Goal: Find contact information: Find contact information

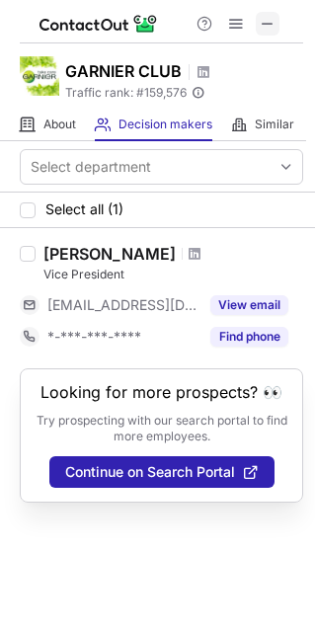
click at [262, 16] on span at bounding box center [268, 24] width 16 height 16
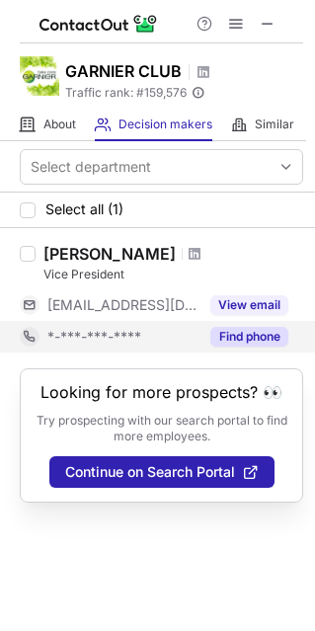
click at [256, 341] on button "Find phone" at bounding box center [249, 337] width 78 height 20
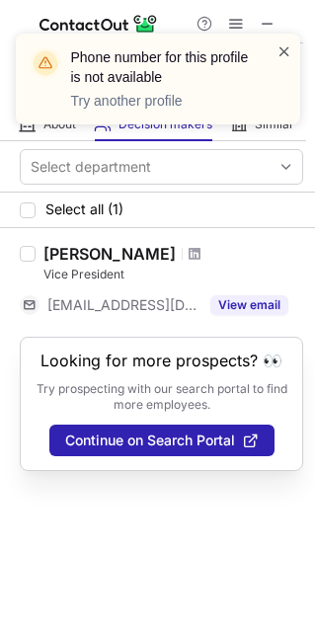
click at [285, 49] on span at bounding box center [284, 51] width 16 height 20
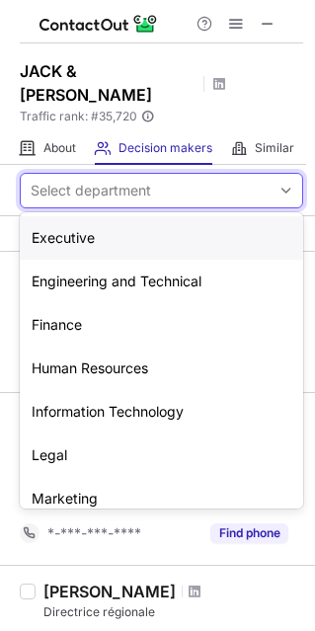
click at [285, 174] on div at bounding box center [287, 191] width 32 height 34
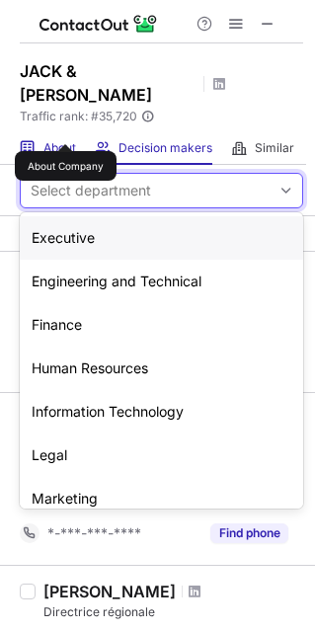
click at [65, 140] on span "About" at bounding box center [59, 148] width 33 height 16
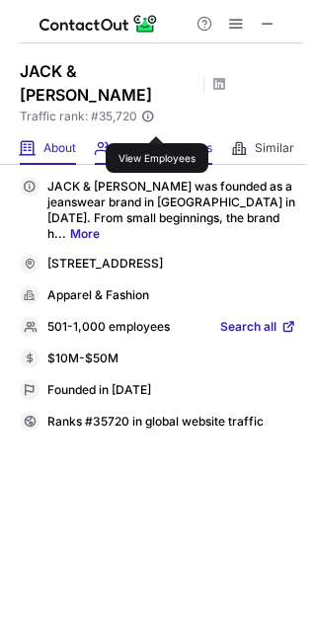
click at [156, 140] on span "Decision makers" at bounding box center [165, 148] width 94 height 16
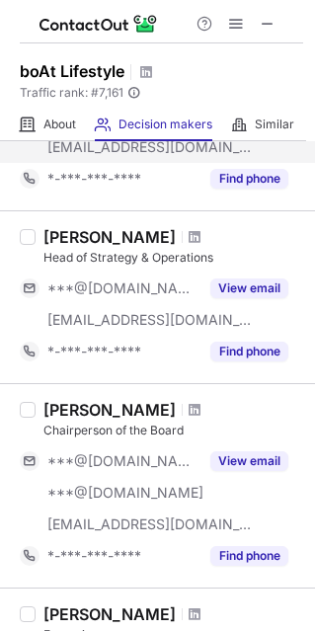
scroll to position [285, 0]
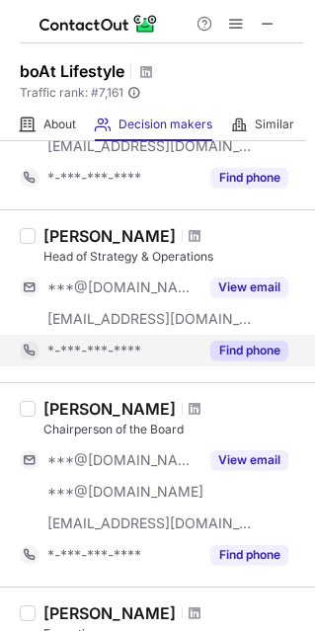
click at [240, 338] on div "Find phone" at bounding box center [243, 351] width 90 height 32
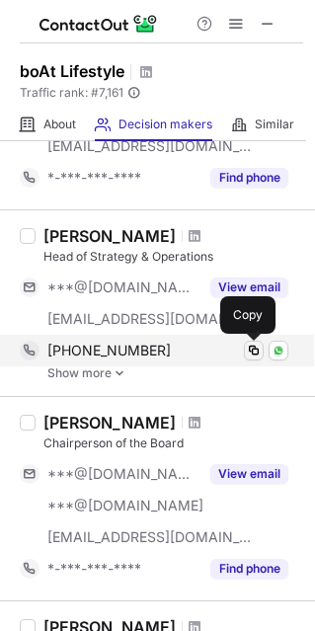
click at [258, 350] on span at bounding box center [254, 351] width 16 height 16
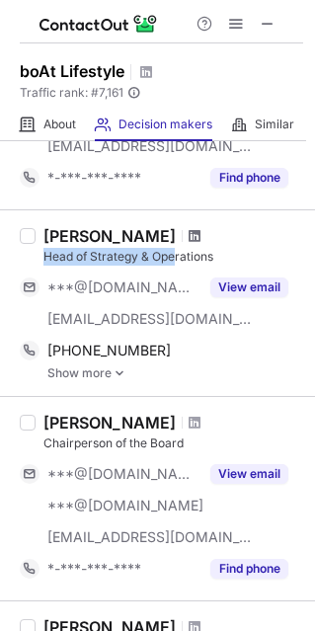
click at [173, 236] on div "Sammyak Jain Head of Strategy & Operations" at bounding box center [173, 245] width 260 height 39
click at [189, 237] on span at bounding box center [195, 236] width 12 height 16
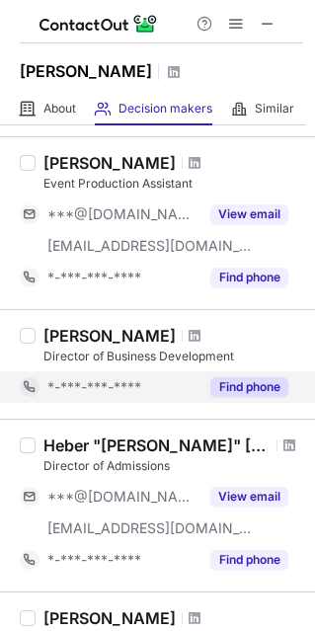
scroll to position [828, 0]
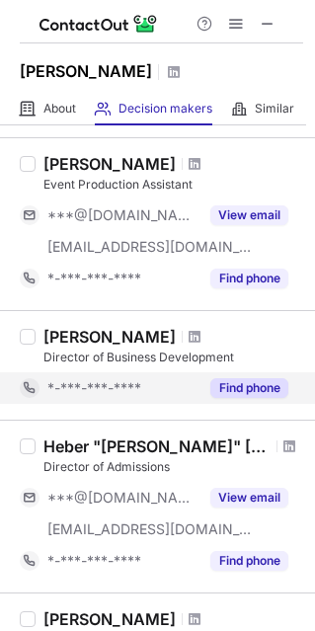
click at [240, 380] on button "Find phone" at bounding box center [249, 388] width 78 height 20
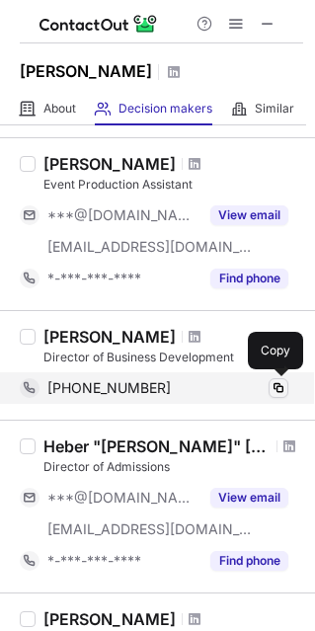
click at [280, 380] on span at bounding box center [279, 388] width 16 height 16
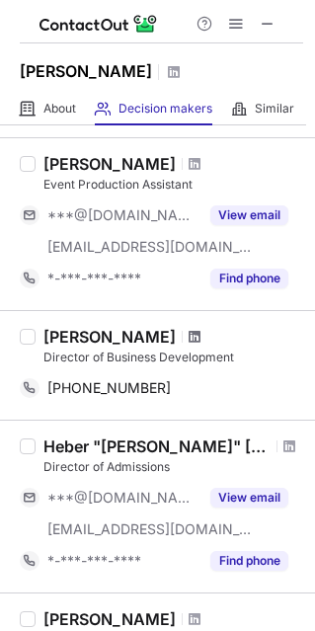
click at [189, 333] on span at bounding box center [195, 337] width 12 height 16
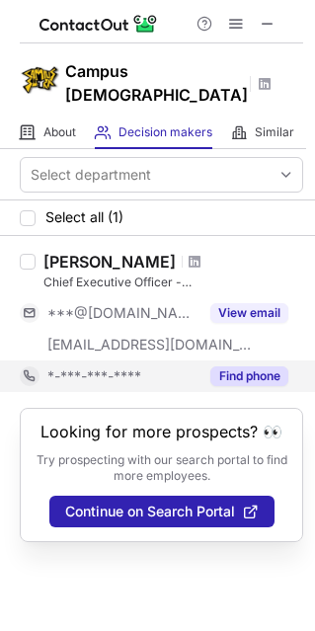
click at [244, 366] on button "Find phone" at bounding box center [249, 376] width 78 height 20
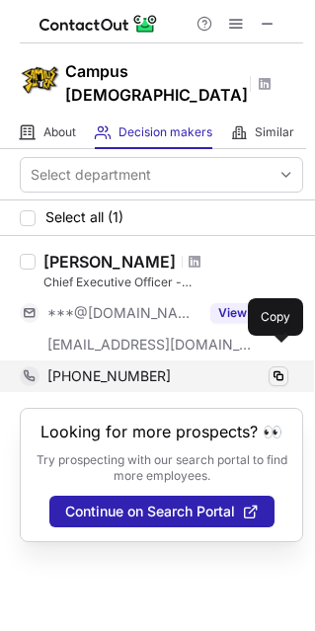
click at [277, 368] on span at bounding box center [279, 376] width 16 height 16
click at [274, 368] on span at bounding box center [279, 376] width 16 height 16
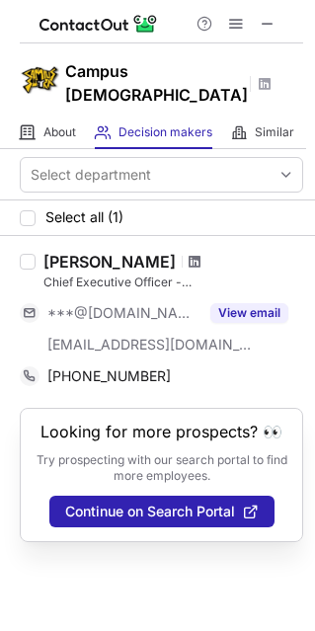
click at [189, 254] on span at bounding box center [195, 262] width 12 height 16
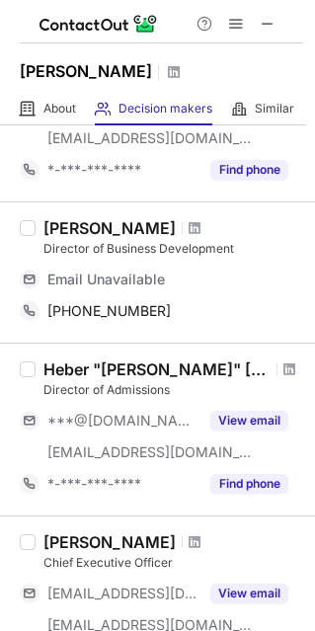
scroll to position [936, 0]
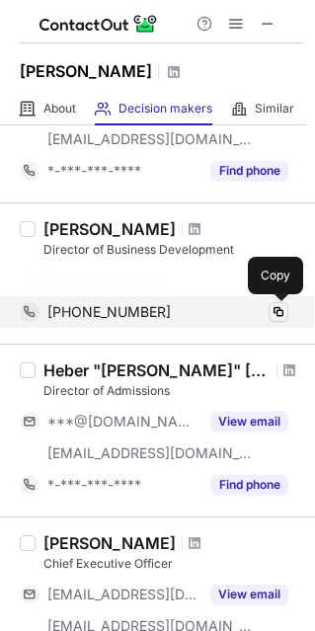
click at [286, 310] on div "Select department Select all (10) Tony Manconi Co-Founder ***@hotmail.com ***@f…" at bounding box center [157, 163] width 315 height 1948
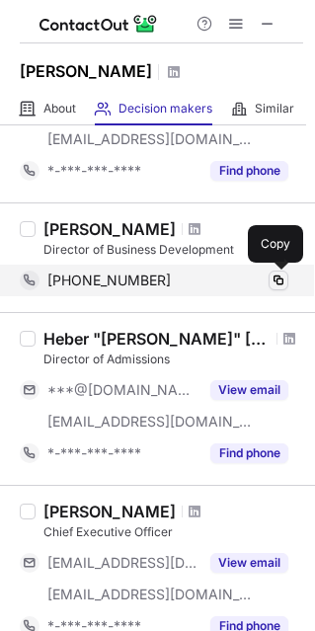
click at [279, 276] on span at bounding box center [279, 281] width 16 height 16
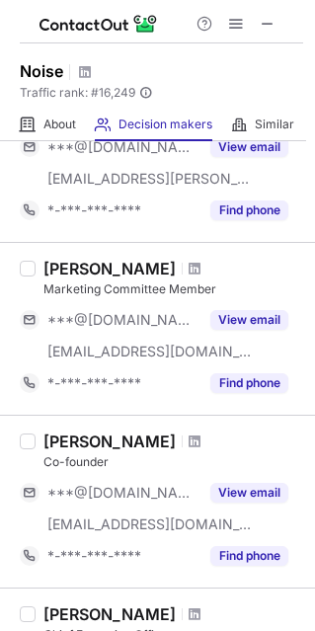
scroll to position [1101, 0]
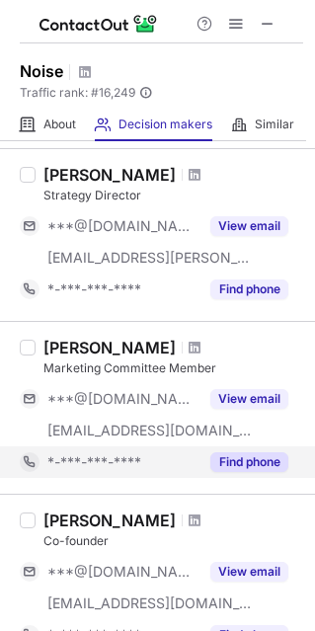
click at [234, 468] on button "Find phone" at bounding box center [249, 462] width 78 height 20
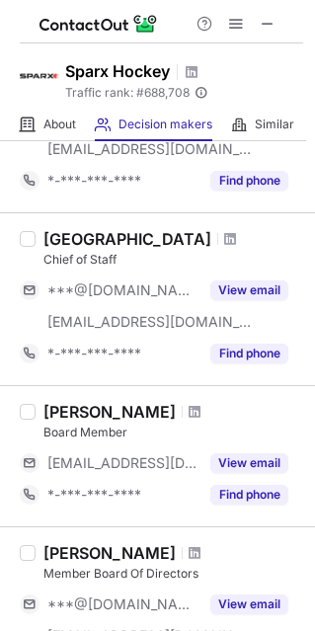
scroll to position [483, 0]
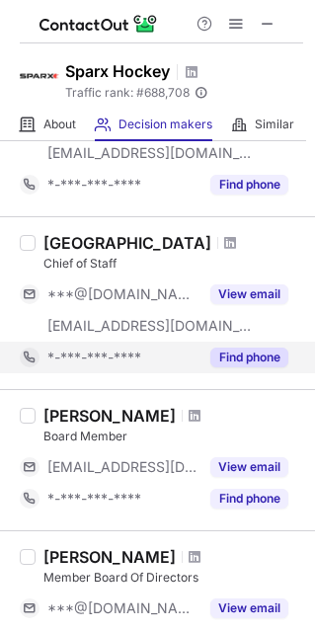
click at [224, 349] on button "Find phone" at bounding box center [249, 358] width 78 height 20
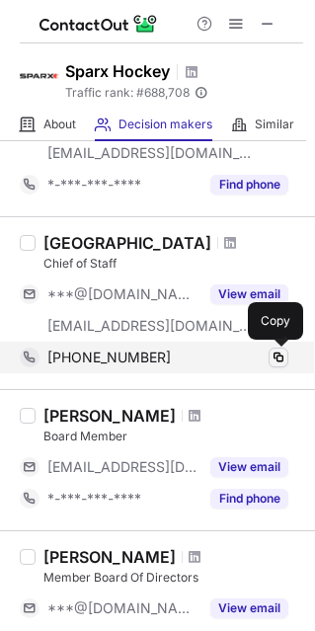
click at [277, 350] on span at bounding box center [279, 358] width 16 height 16
click at [283, 354] on span at bounding box center [279, 358] width 16 height 16
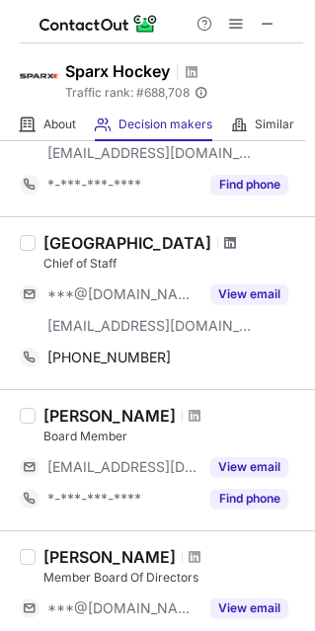
click at [224, 236] on span at bounding box center [230, 243] width 12 height 16
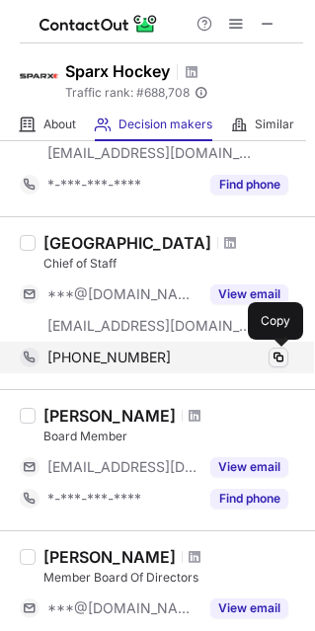
click at [283, 362] on span at bounding box center [279, 358] width 16 height 16
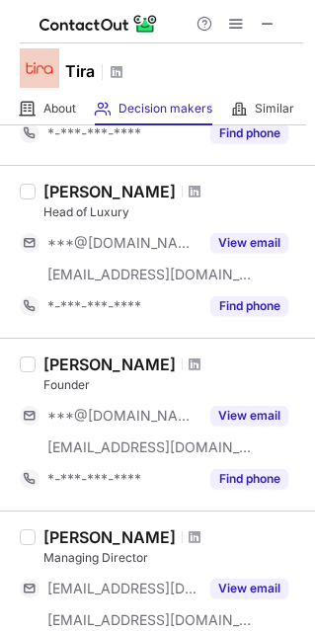
scroll to position [673, 0]
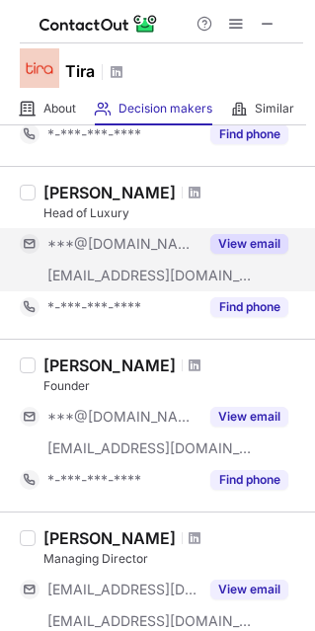
click at [239, 250] on button "View email" at bounding box center [249, 244] width 78 height 20
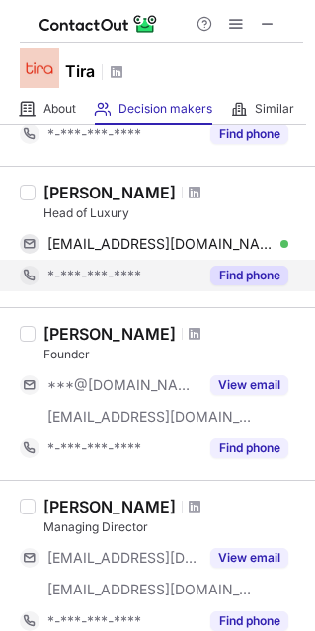
click at [254, 270] on button "Find phone" at bounding box center [249, 276] width 78 height 20
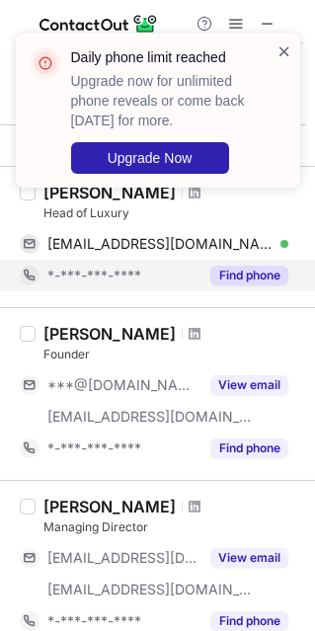
click at [286, 44] on span at bounding box center [284, 51] width 16 height 20
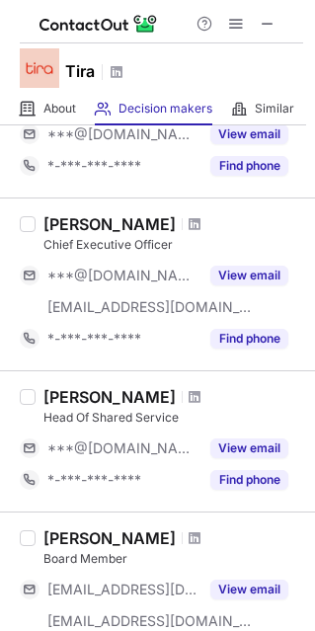
scroll to position [0, 0]
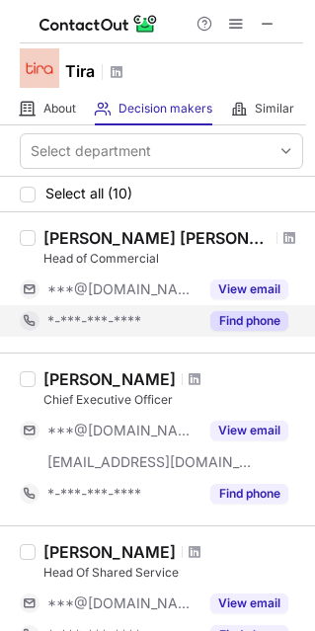
click at [253, 322] on button "Find phone" at bounding box center [249, 321] width 78 height 20
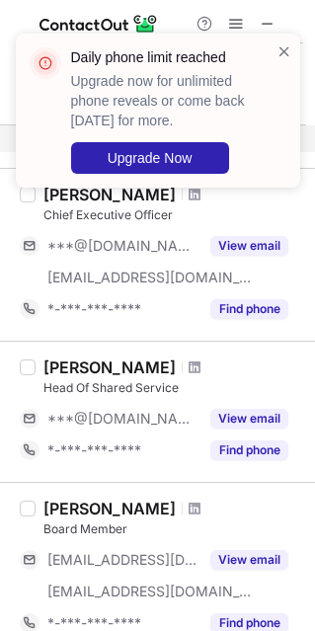
scroll to position [186, 0]
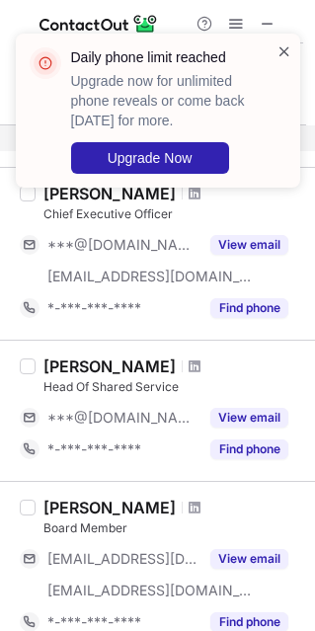
click at [284, 51] on span at bounding box center [284, 51] width 16 height 20
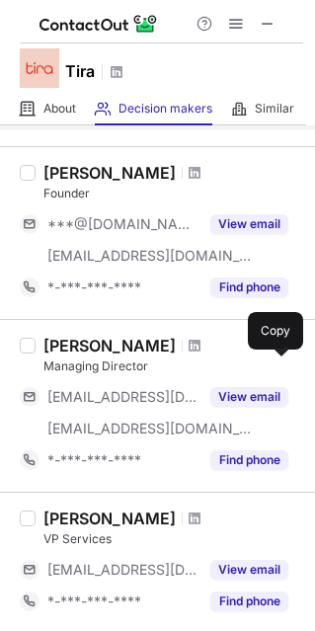
scroll to position [953, 0]
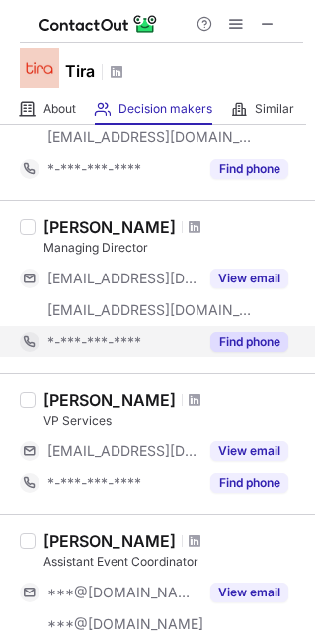
click at [231, 346] on button "Find phone" at bounding box center [249, 342] width 78 height 20
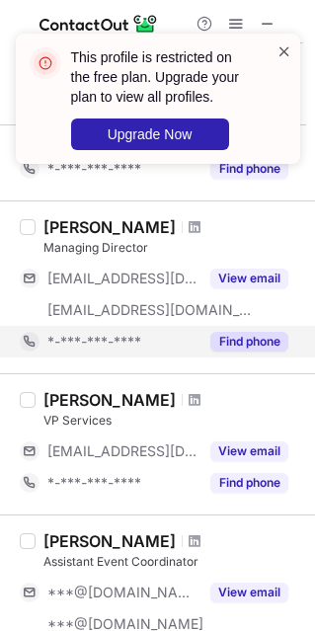
click at [288, 44] on span at bounding box center [284, 51] width 16 height 20
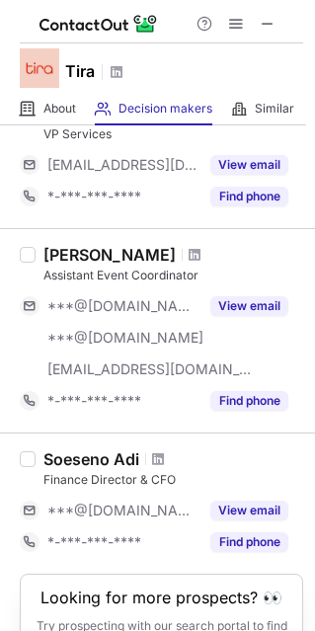
scroll to position [1328, 0]
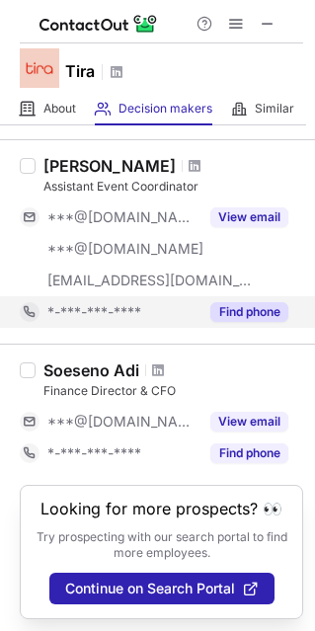
click at [266, 307] on button "Find phone" at bounding box center [249, 312] width 78 height 20
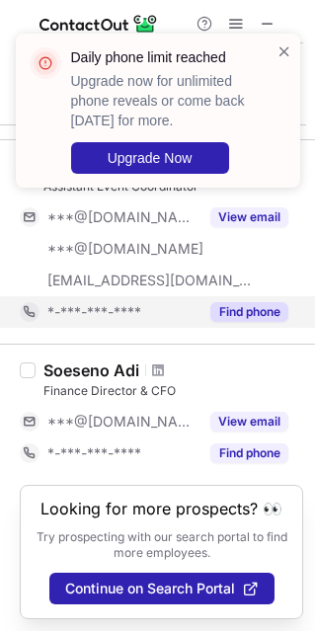
click at [289, 39] on div "Daily phone limit reached Upgrade now for unlimited phone reveals or come back …" at bounding box center [158, 111] width 284 height 154
click at [285, 46] on span at bounding box center [284, 51] width 16 height 20
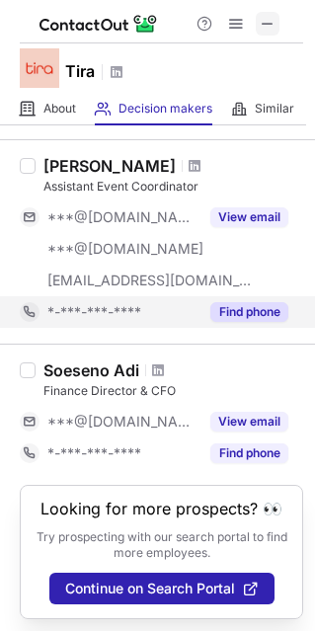
click at [267, 20] on span at bounding box center [268, 24] width 16 height 16
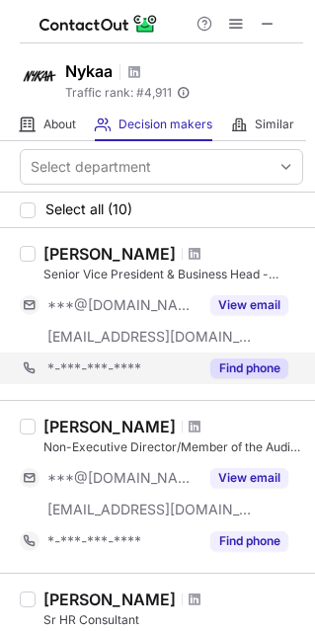
click at [291, 365] on div "*-***-***-**** Find phone" at bounding box center [161, 369] width 283 height 32
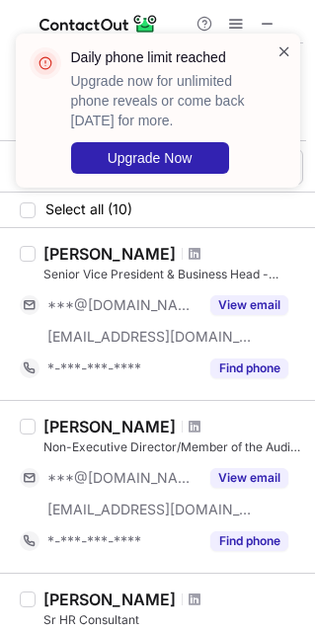
click at [281, 49] on span at bounding box center [284, 51] width 16 height 20
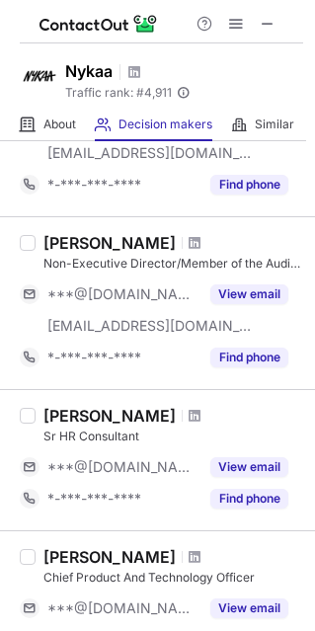
scroll to position [0, 0]
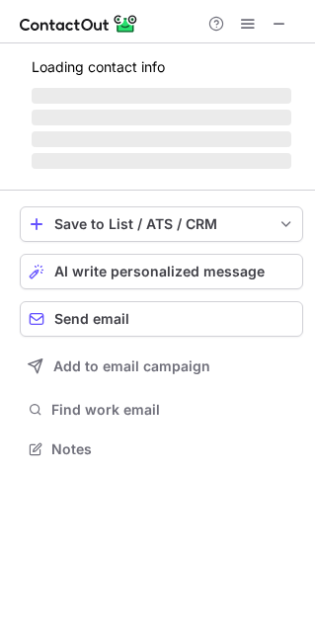
scroll to position [10, 10]
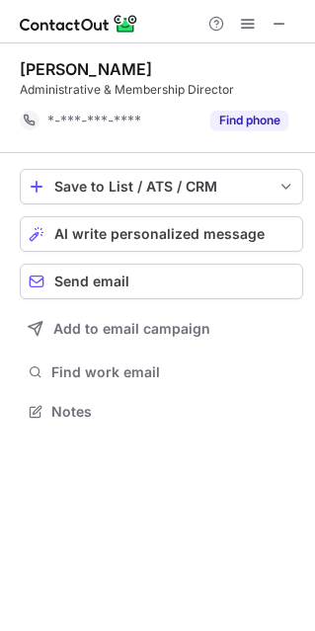
scroll to position [397, 315]
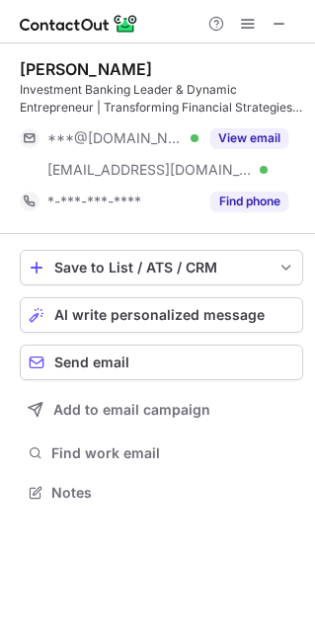
scroll to position [478, 315]
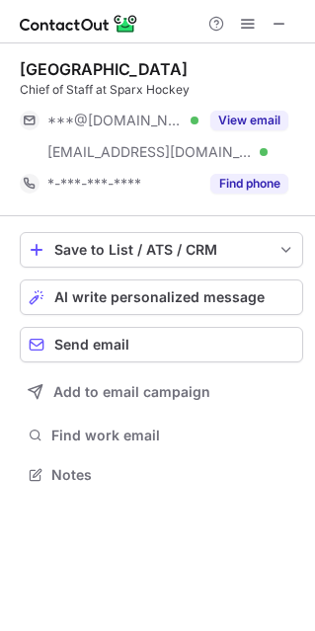
scroll to position [460, 315]
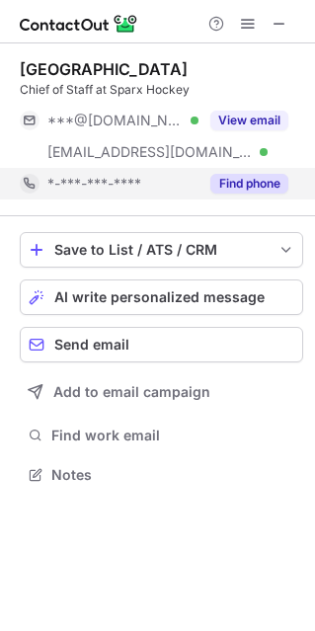
click at [246, 182] on button "Find phone" at bounding box center [249, 184] width 78 height 20
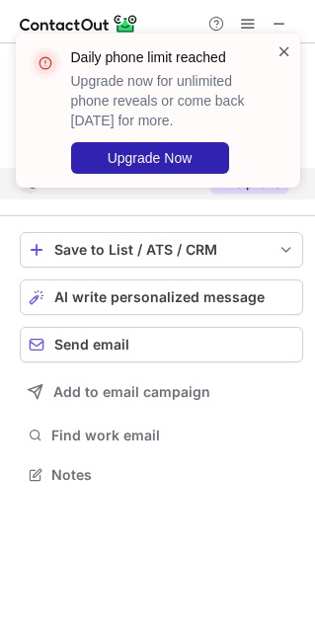
click at [288, 49] on span at bounding box center [284, 51] width 16 height 20
